Goal: Information Seeking & Learning: Learn about a topic

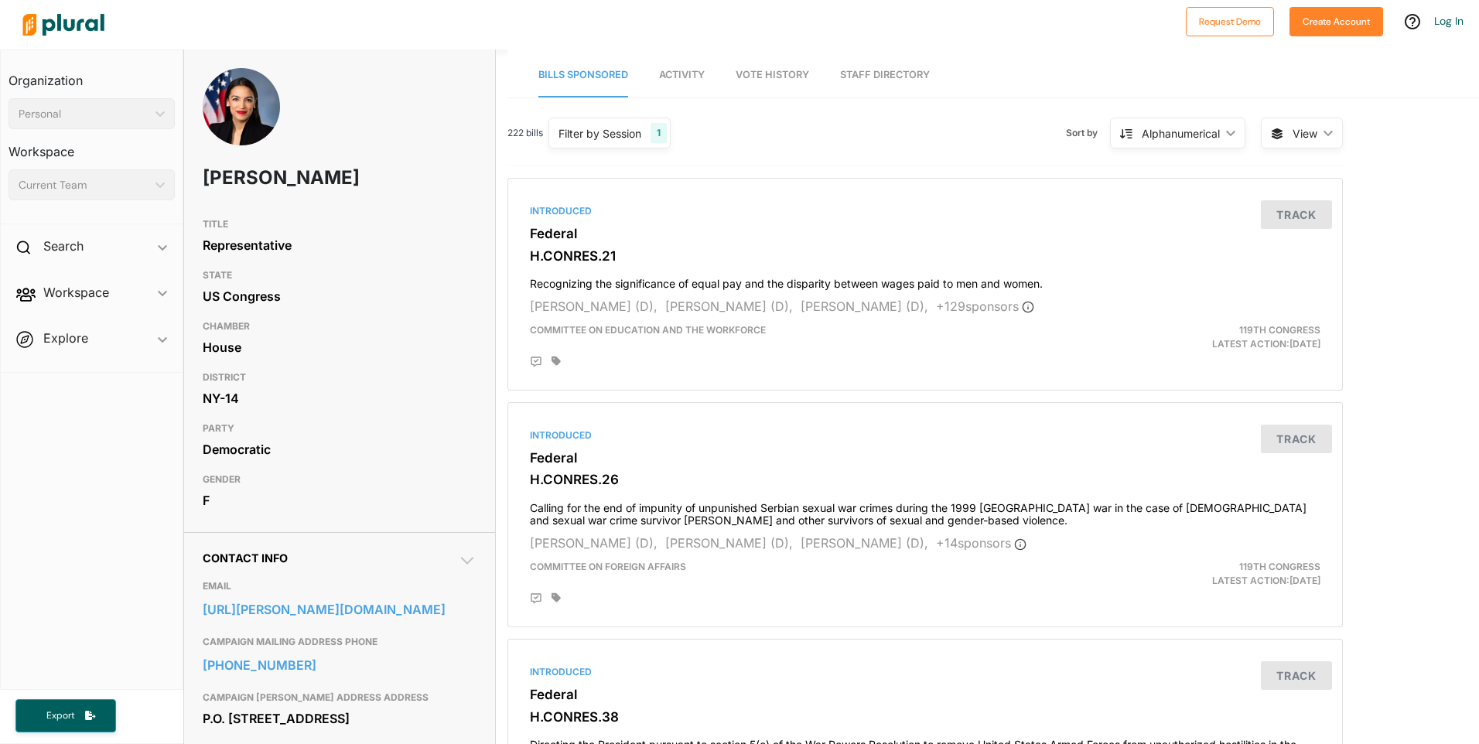
click at [128, 453] on nav "Organization Personal ic_keyboard_arrow_down Personal Workspace Current Team ic…" at bounding box center [91, 369] width 183 height 640
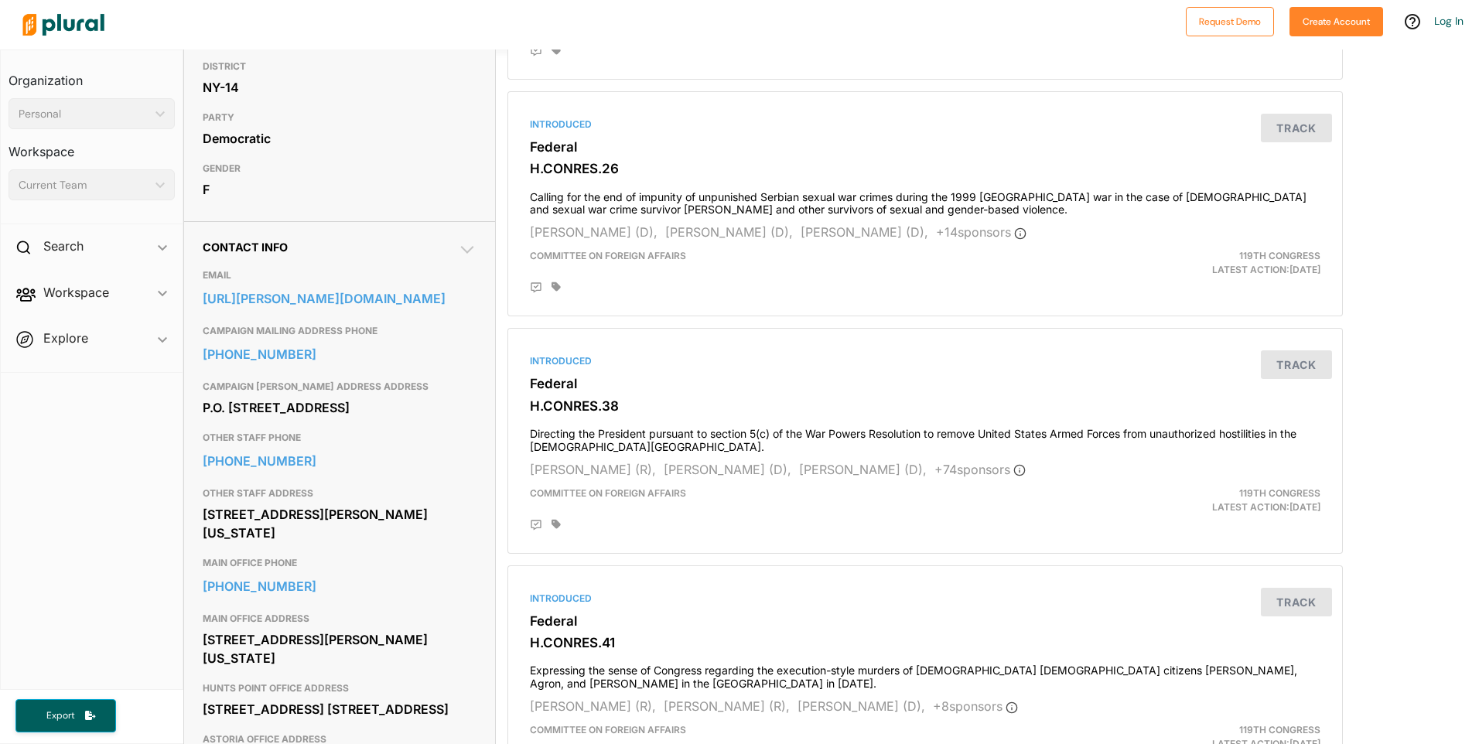
scroll to position [309, 0]
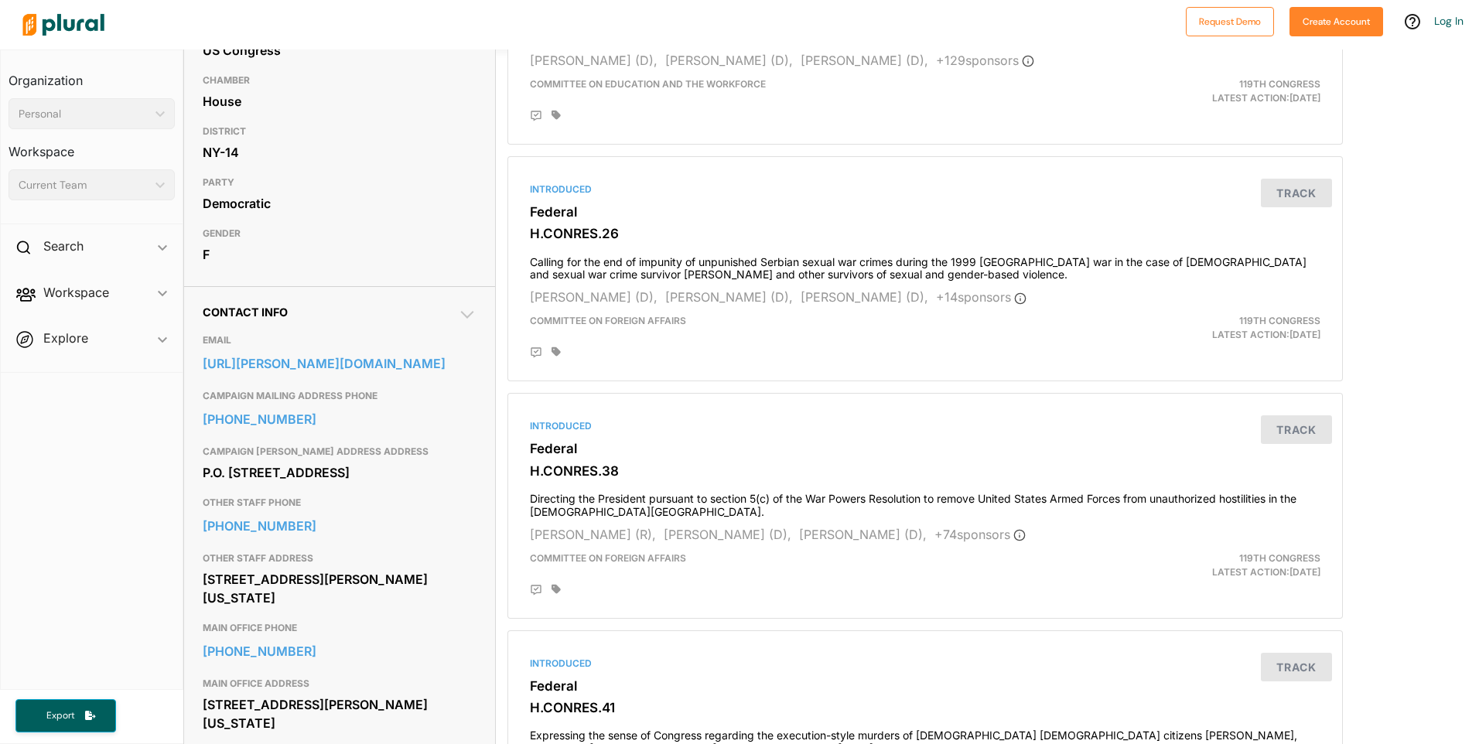
scroll to position [309, 0]
